Goal: Task Accomplishment & Management: Use online tool/utility

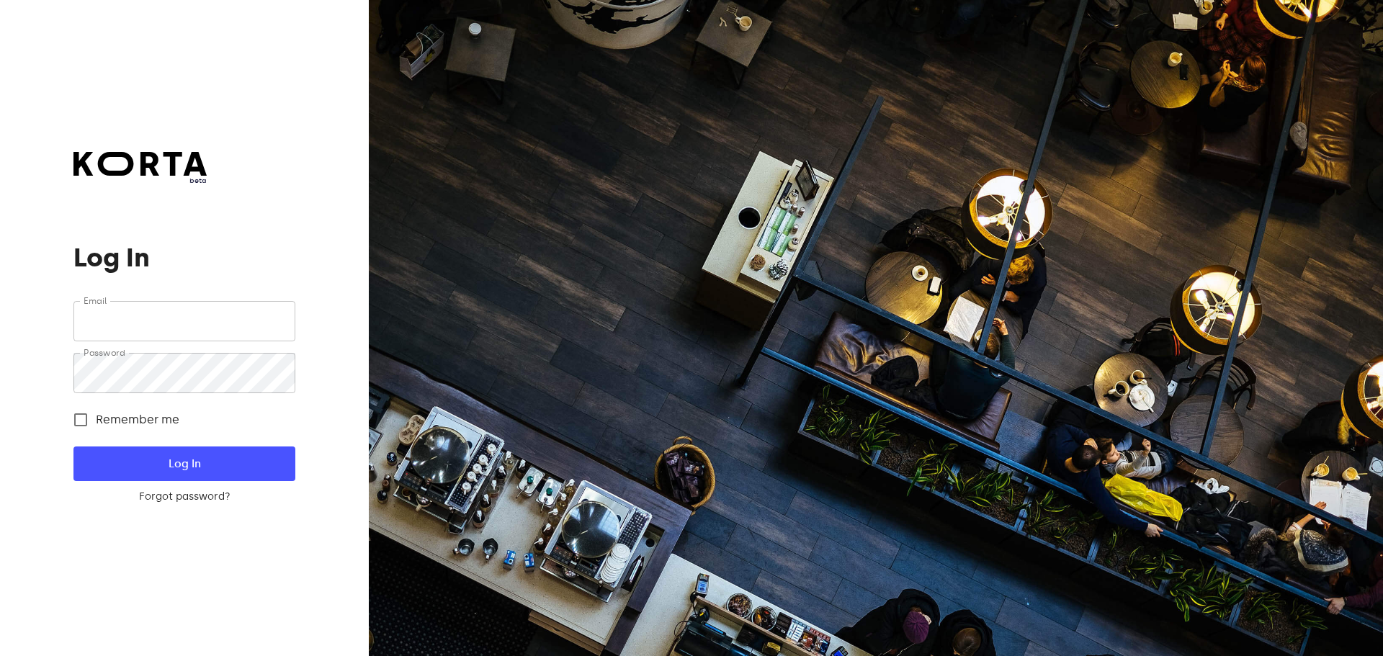
type input "[EMAIL_ADDRESS][DOMAIN_NAME]"
click at [127, 456] on span "Log In" at bounding box center [184, 464] width 175 height 19
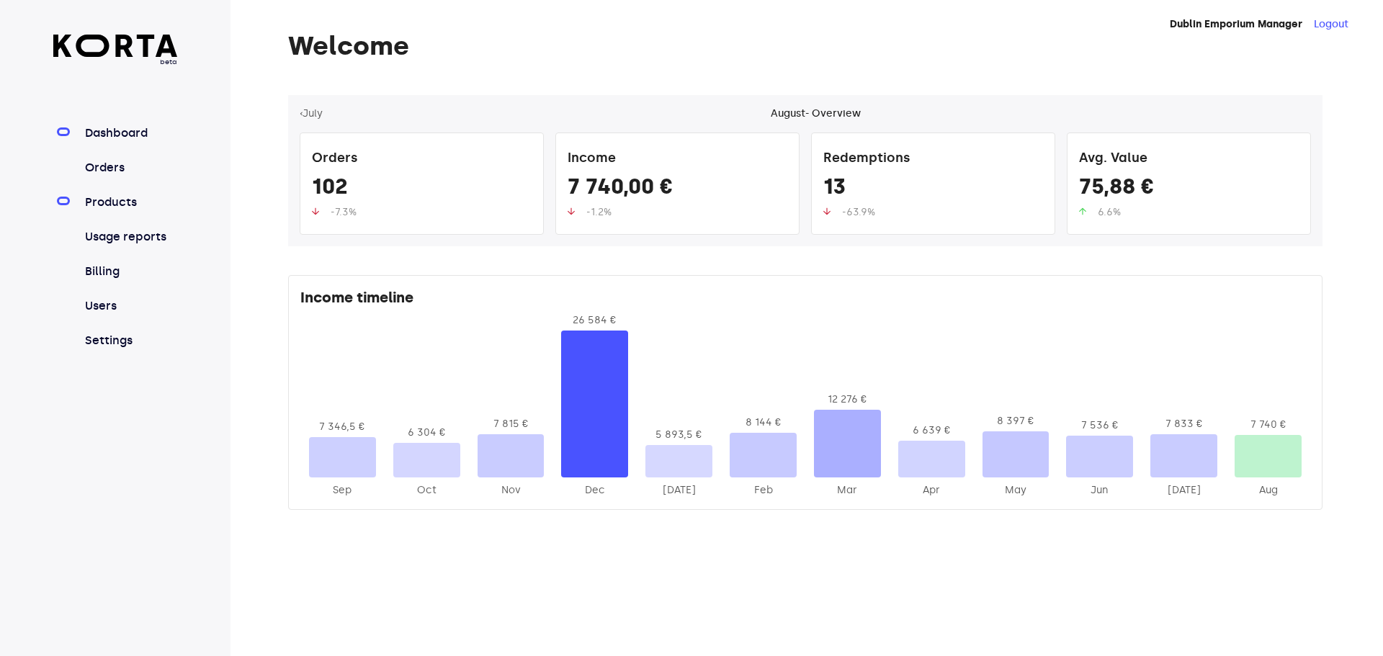
click at [133, 204] on link "Products" at bounding box center [130, 202] width 96 height 17
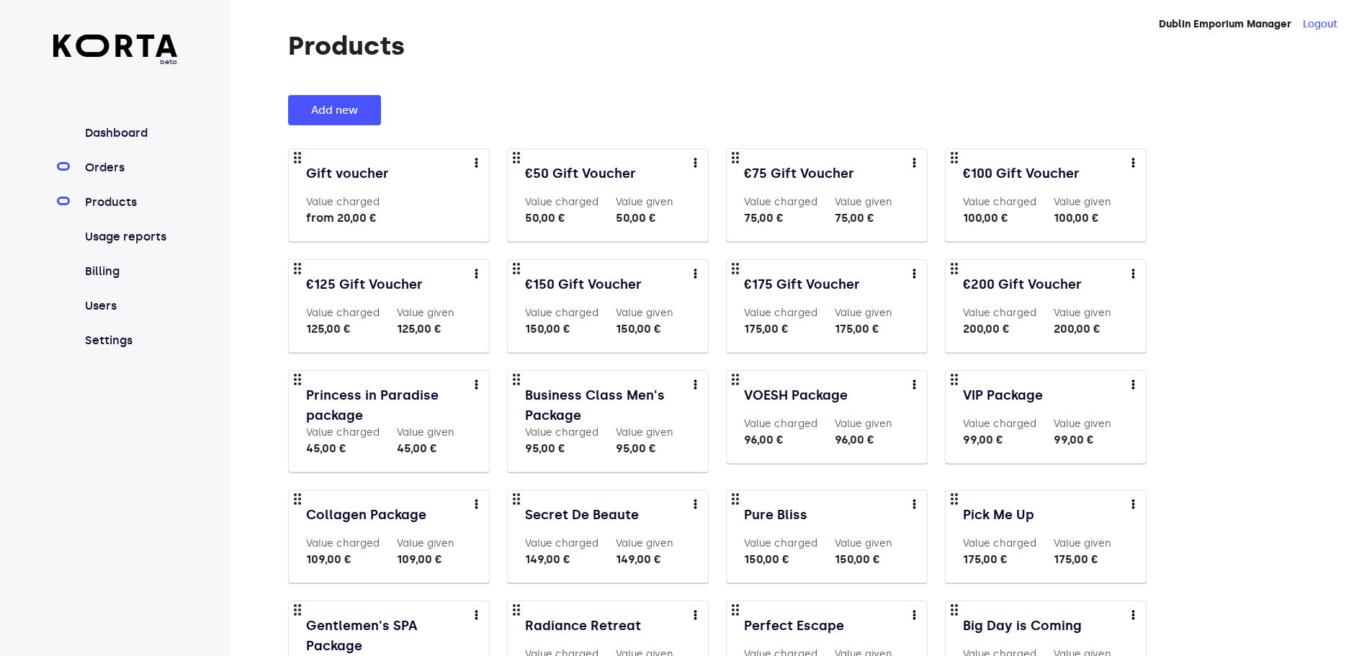
click at [122, 166] on link "Orders" at bounding box center [130, 167] width 96 height 17
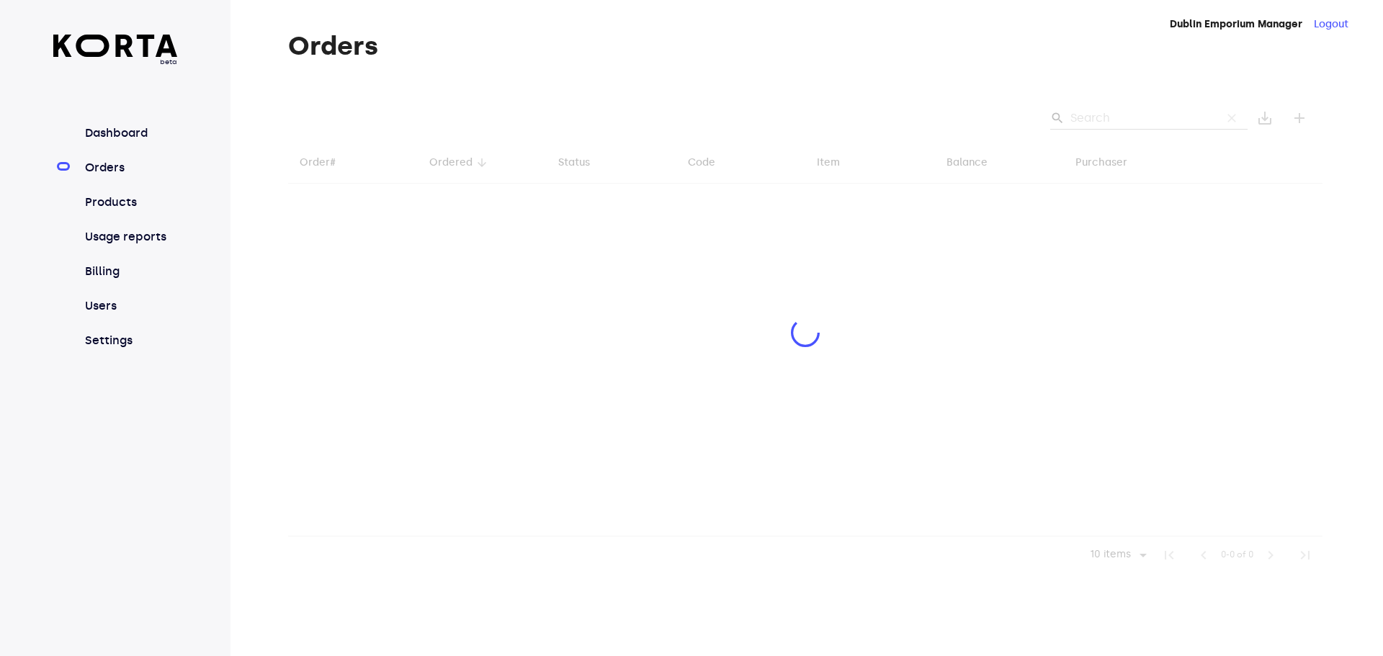
click at [1135, 115] on div at bounding box center [805, 334] width 1034 height 479
click at [1109, 118] on div at bounding box center [805, 334] width 1034 height 479
click at [1117, 109] on div at bounding box center [805, 334] width 1034 height 479
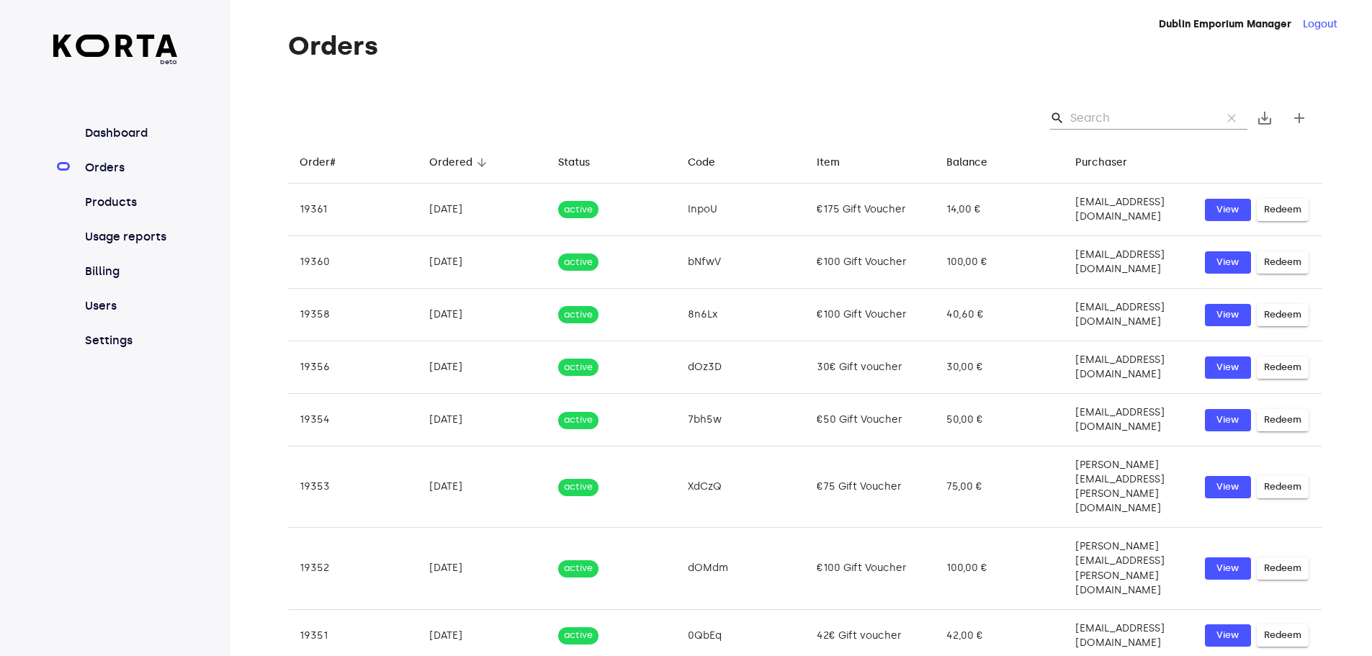
click at [1109, 110] on input "Search" at bounding box center [1140, 118] width 140 height 23
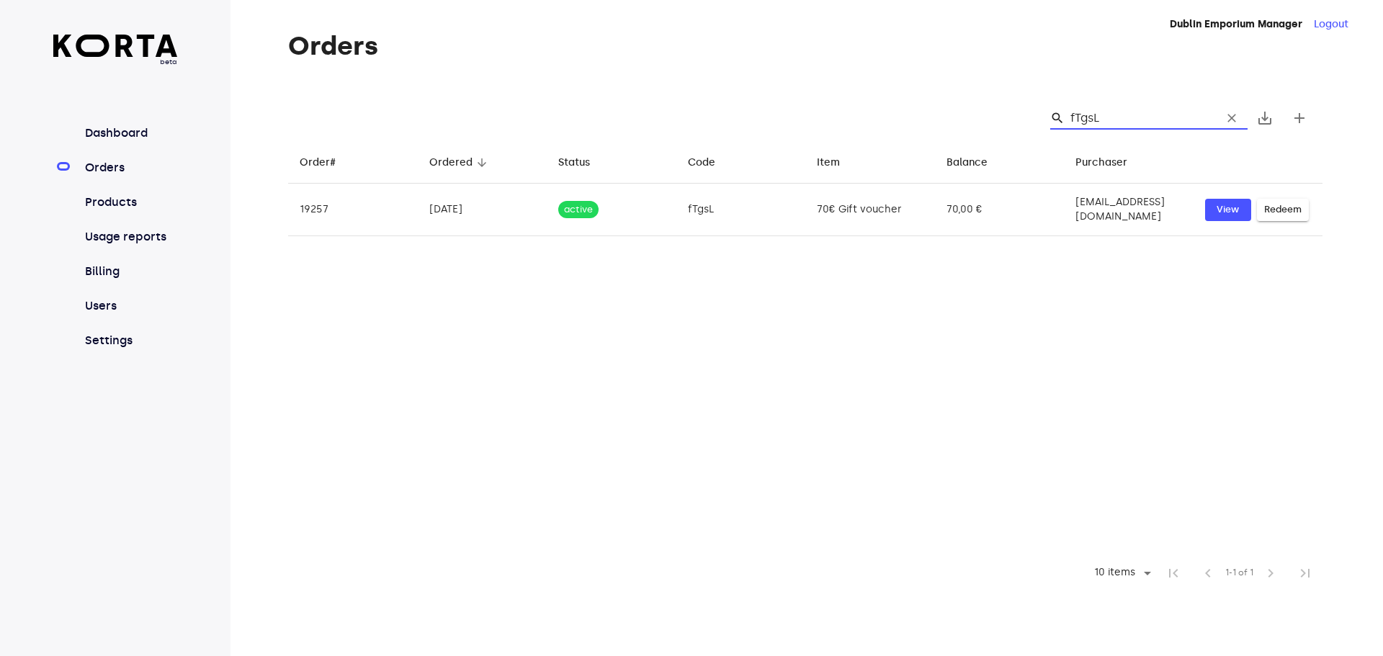
type input "fTgsL"
drag, startPoint x: 1119, startPoint y: 121, endPoint x: 1068, endPoint y: 112, distance: 51.3
click at [1068, 112] on div "search fTgsL clear" at bounding box center [1148, 118] width 197 height 23
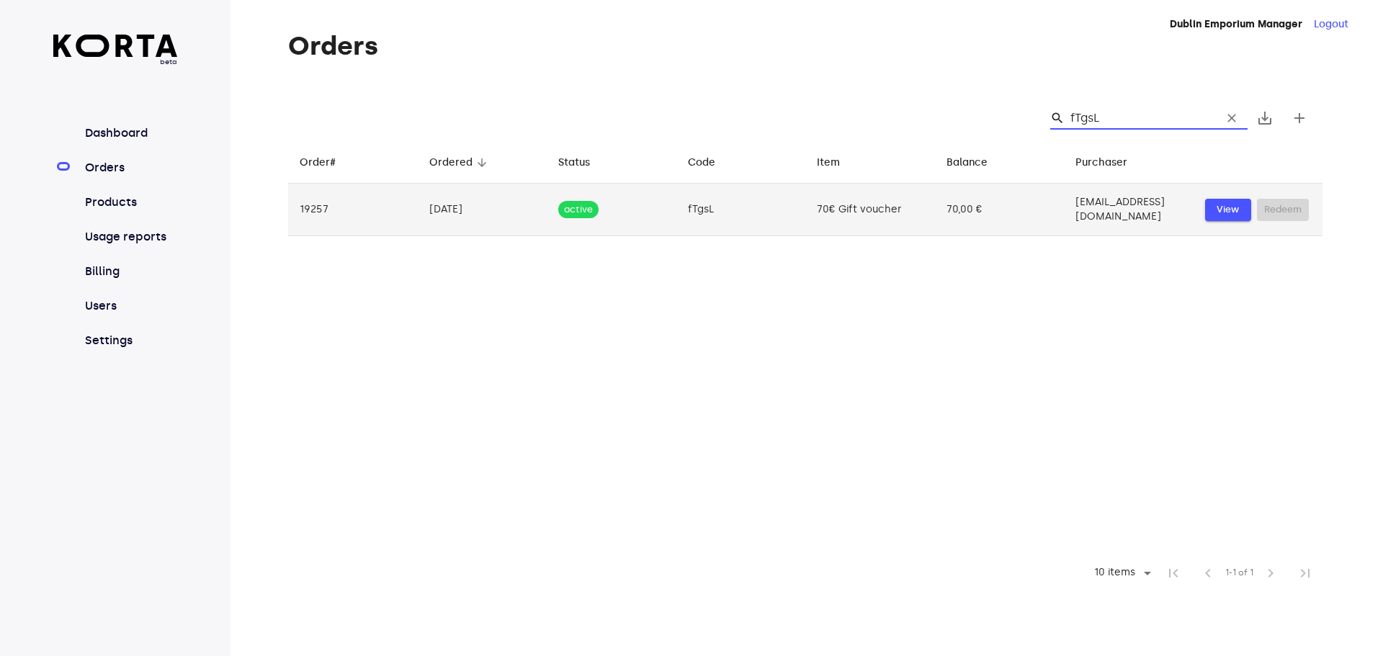
click at [1236, 203] on span "View" at bounding box center [1228, 210] width 32 height 17
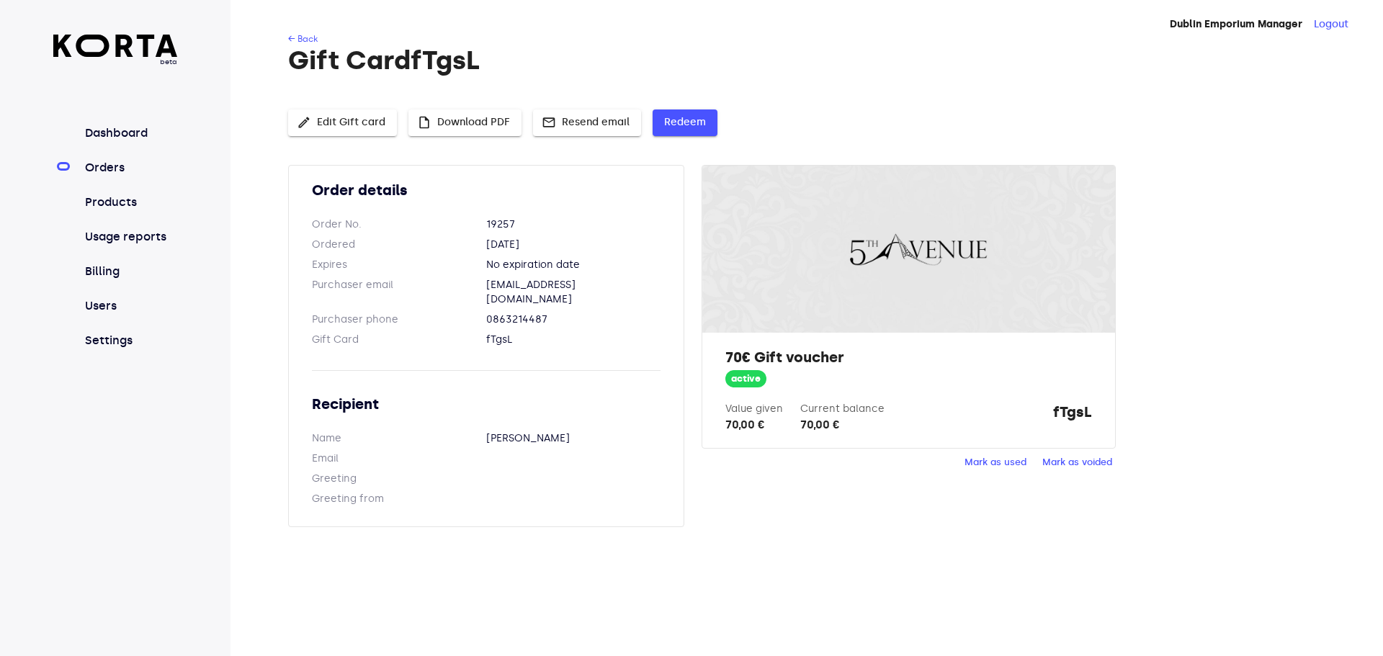
click at [697, 127] on span "Redeem" at bounding box center [685, 123] width 42 height 18
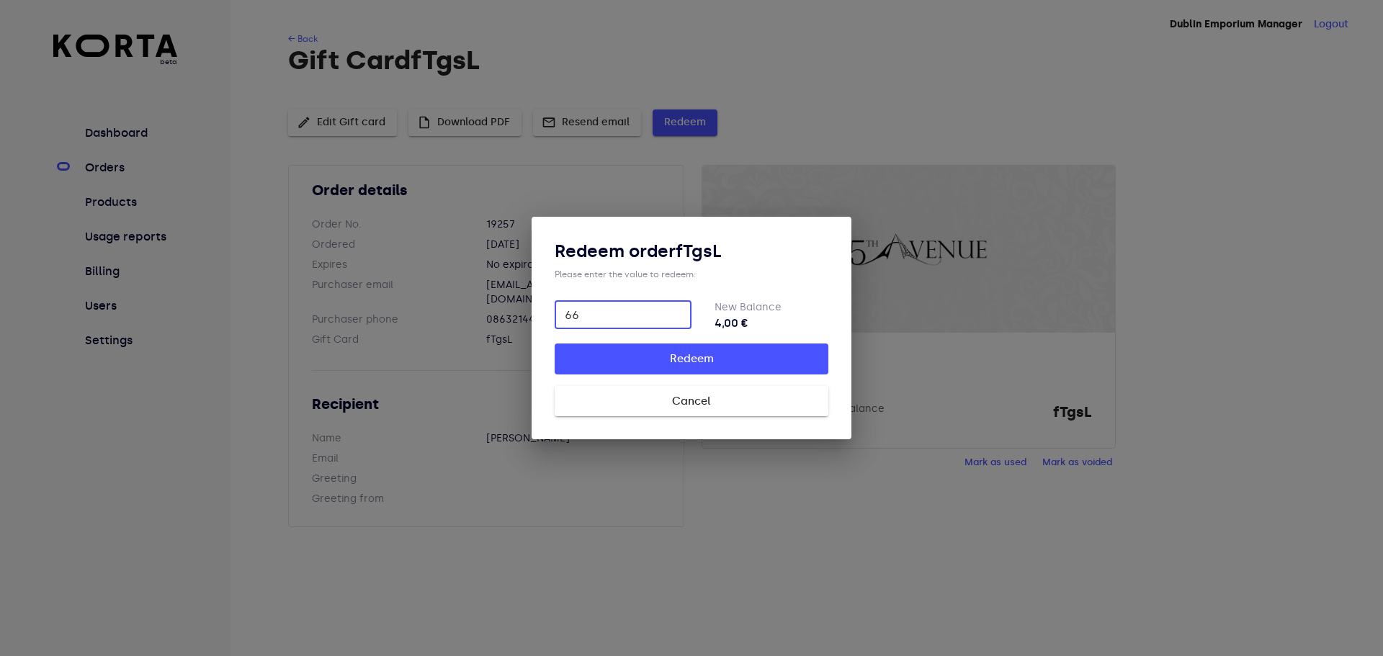
type input "66"
click at [772, 353] on span "Redeem" at bounding box center [692, 358] width 228 height 19
